Goal: Understand process/instructions: Learn how to perform a task or action

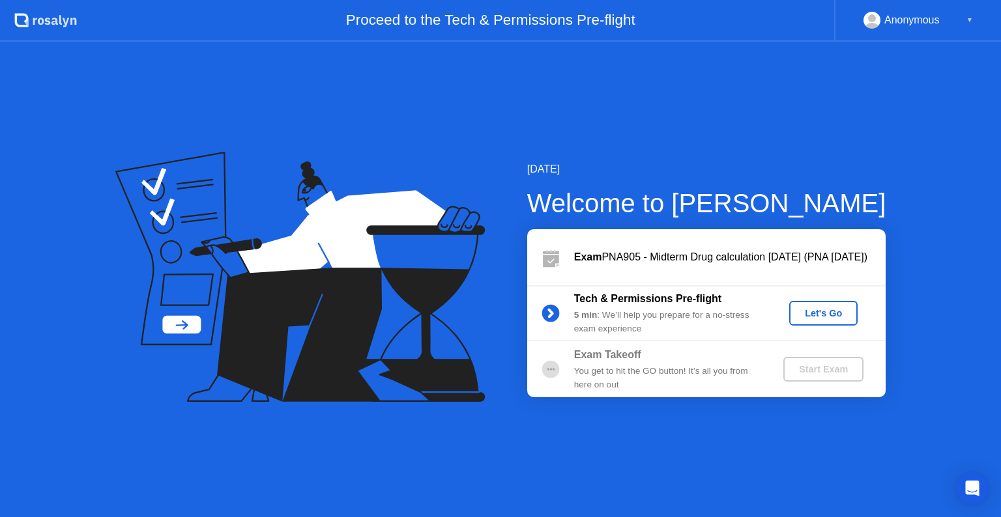
click at [833, 302] on button "Let's Go" at bounding box center [823, 313] width 68 height 25
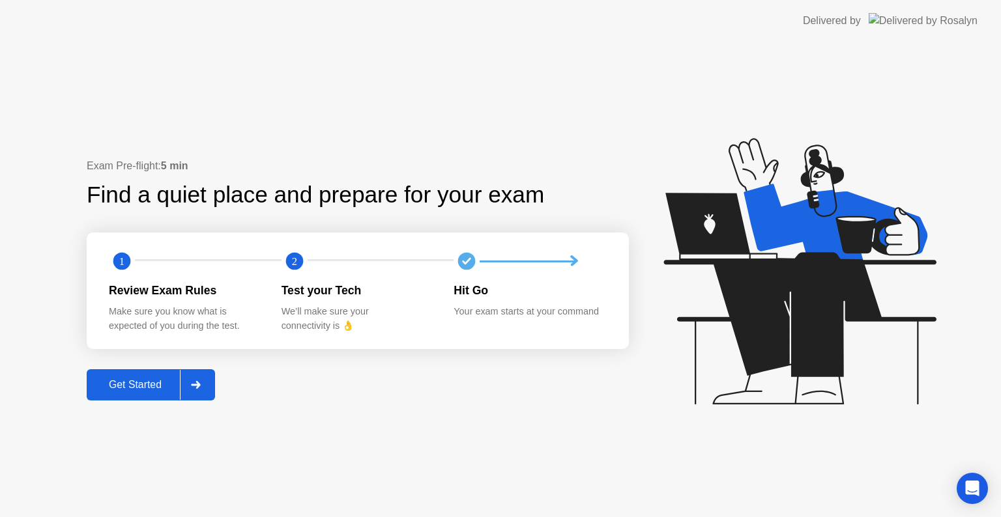
click at [137, 403] on div "Exam Pre-flight: 5 min Find a quiet place and prepare for your exam 1 2 Review …" at bounding box center [500, 280] width 1001 height 476
click at [139, 391] on div "Get Started" at bounding box center [135, 385] width 89 height 12
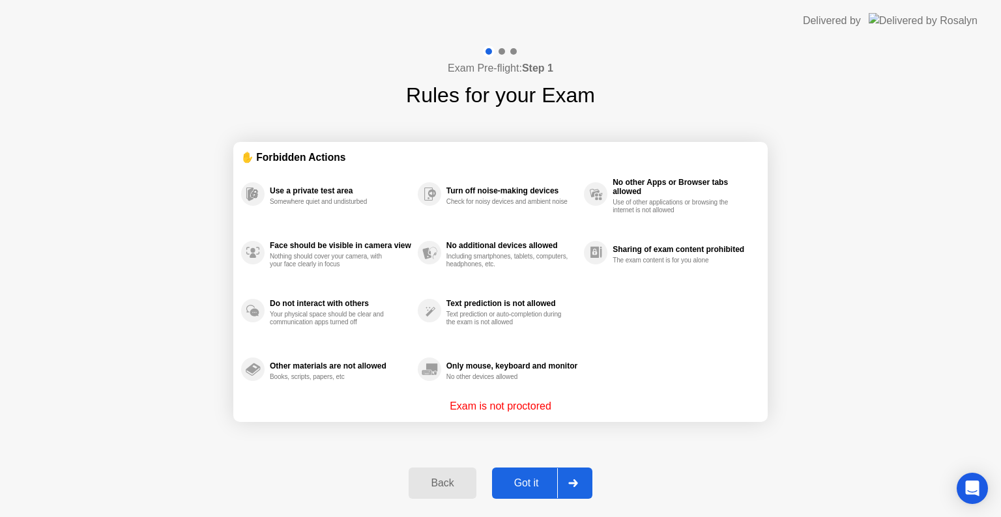
click at [530, 477] on div "Got it" at bounding box center [526, 483] width 61 height 12
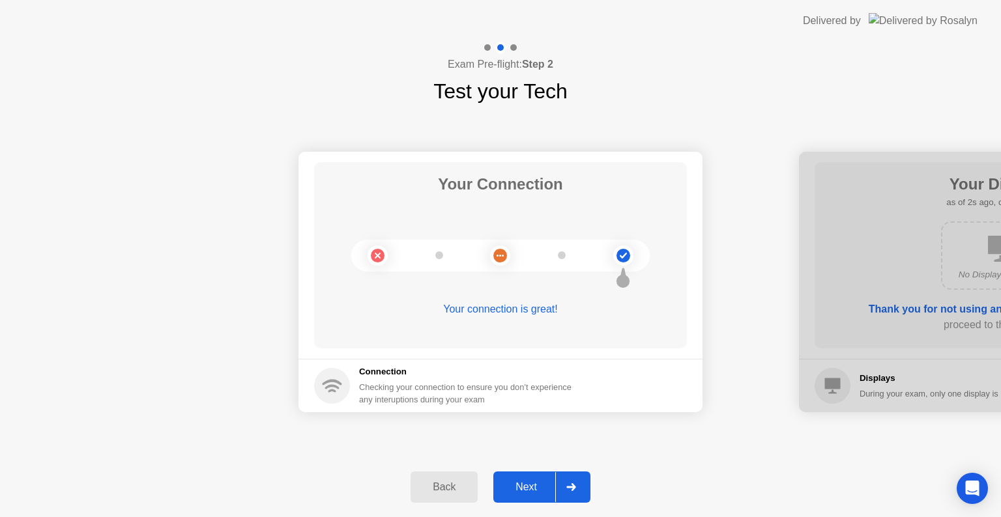
click at [533, 485] on div "Next" at bounding box center [526, 487] width 58 height 12
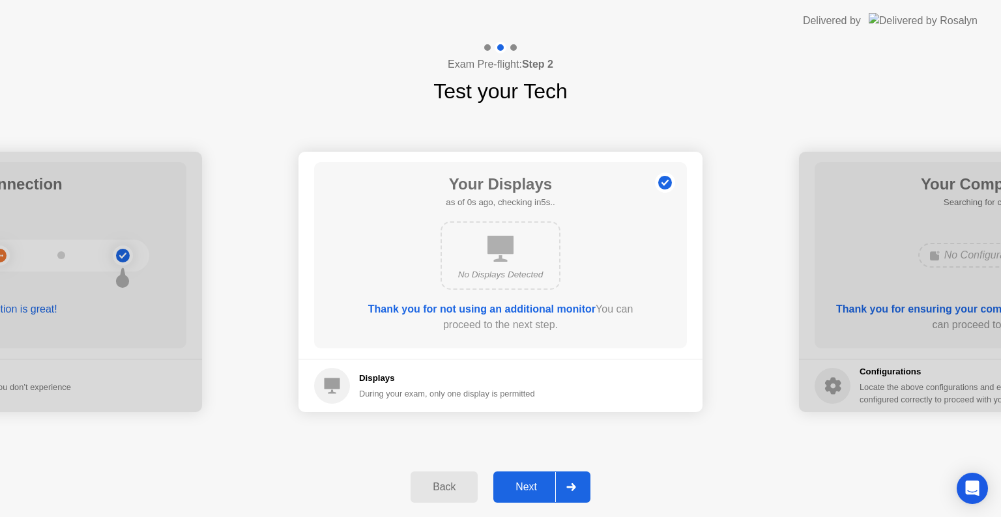
click at [533, 485] on div "Next" at bounding box center [526, 487] width 58 height 12
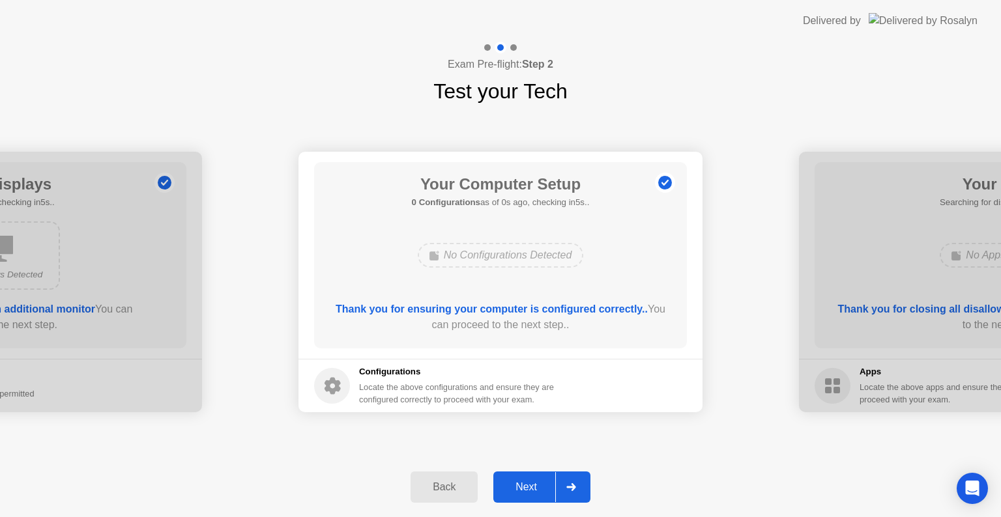
click at [533, 485] on div "Next" at bounding box center [526, 487] width 58 height 12
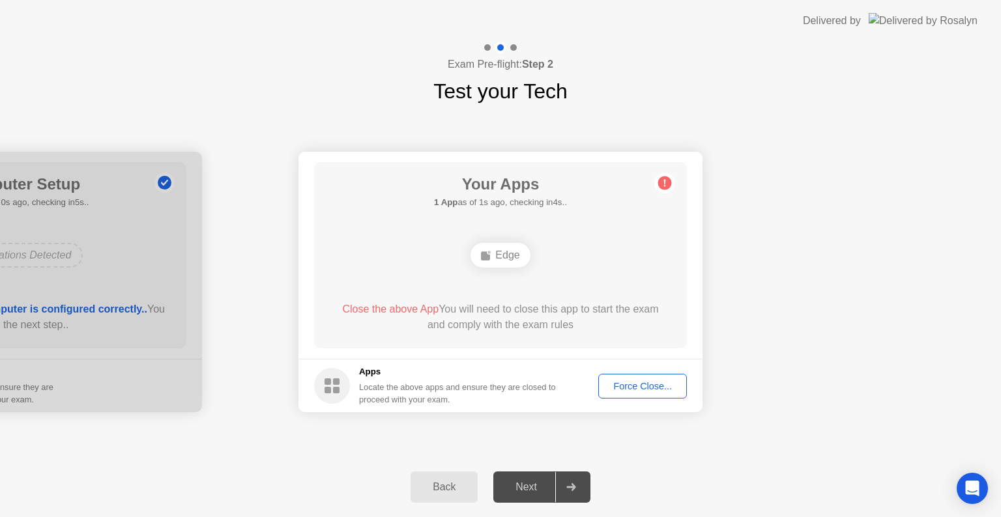
click at [623, 386] on div "Force Close..." at bounding box center [642, 386] width 79 height 10
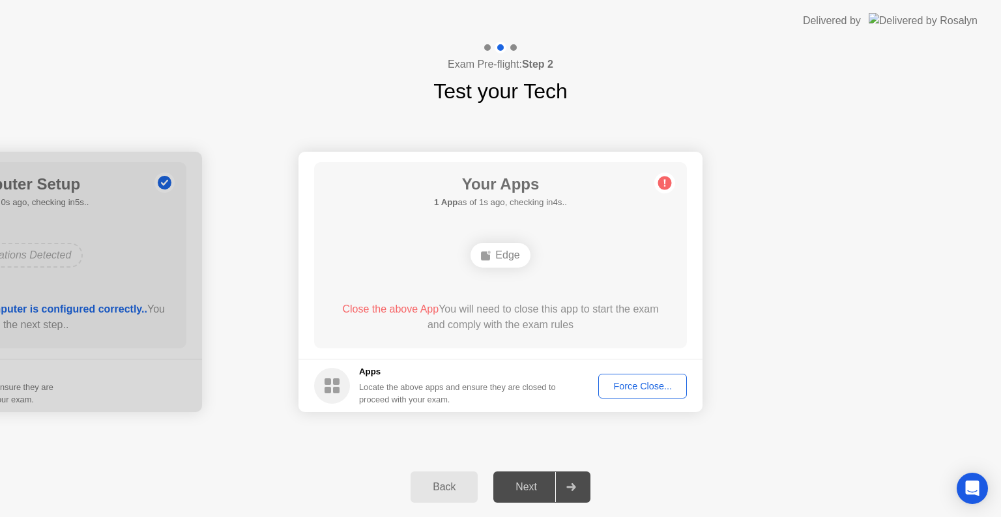
click at [655, 382] on div "Force Close..." at bounding box center [642, 386] width 79 height 10
